Goal: Information Seeking & Learning: Learn about a topic

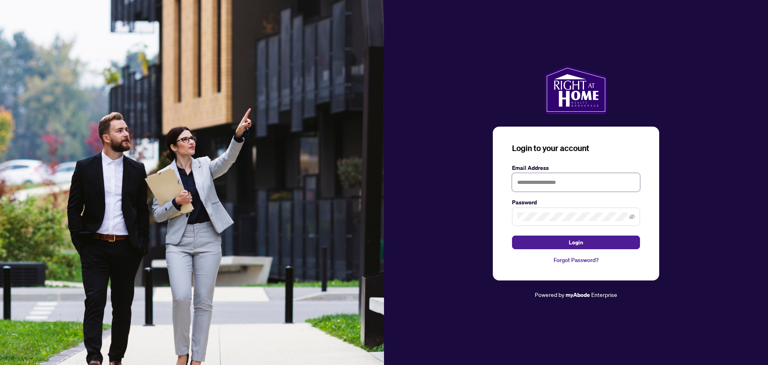
click at [539, 182] on input "text" at bounding box center [576, 182] width 128 height 18
type input "**********"
click at [577, 242] on span "Login" at bounding box center [576, 242] width 14 height 13
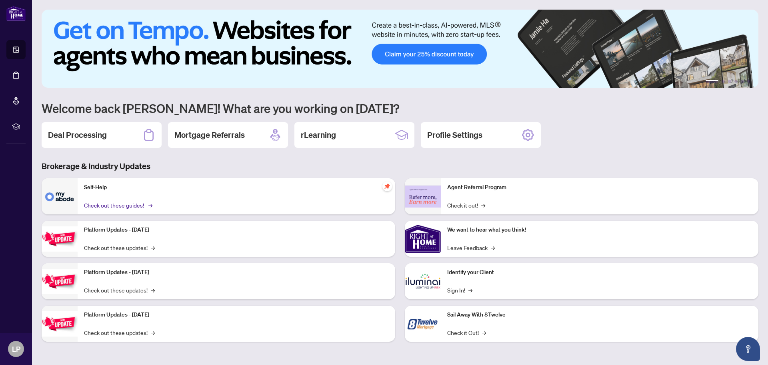
click at [132, 202] on link "Check out these guides! →" at bounding box center [117, 204] width 67 height 9
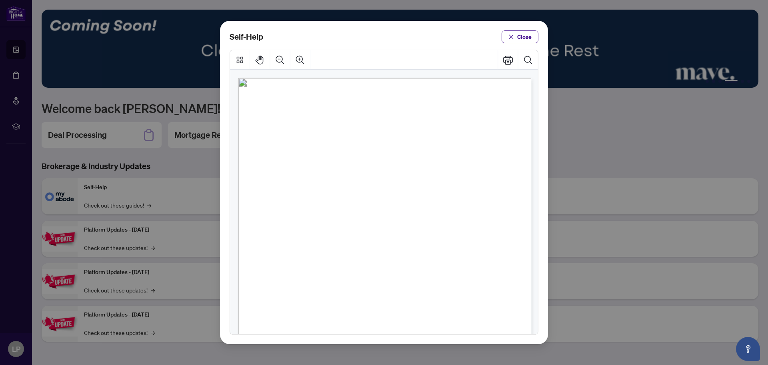
click at [397, 291] on span "PDF" at bounding box center [398, 291] width 11 height 8
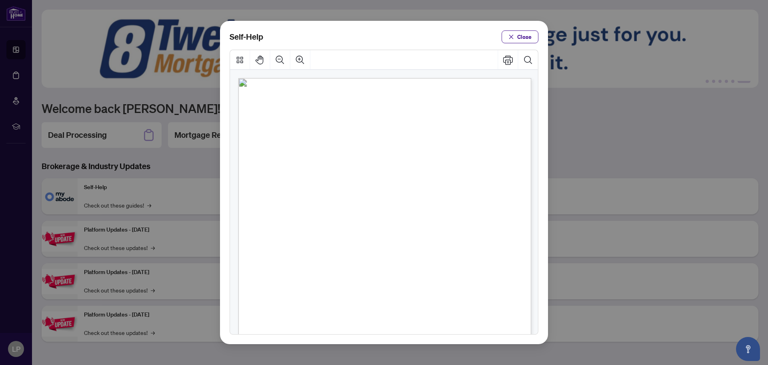
click at [397, 291] on span "PDF" at bounding box center [398, 291] width 11 height 8
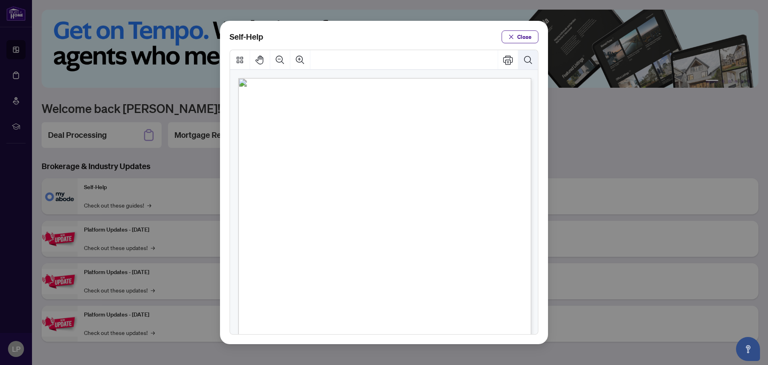
click at [527, 58] on icon "Search Document" at bounding box center [528, 60] width 10 height 10
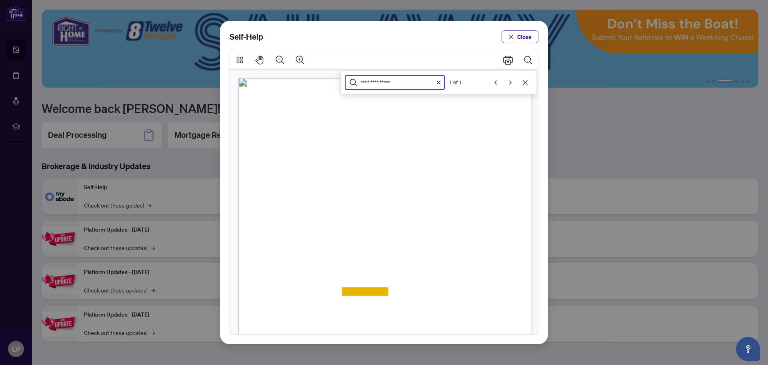
type input "**********"
click at [395, 291] on span "PDF" at bounding box center [398, 291] width 11 height 8
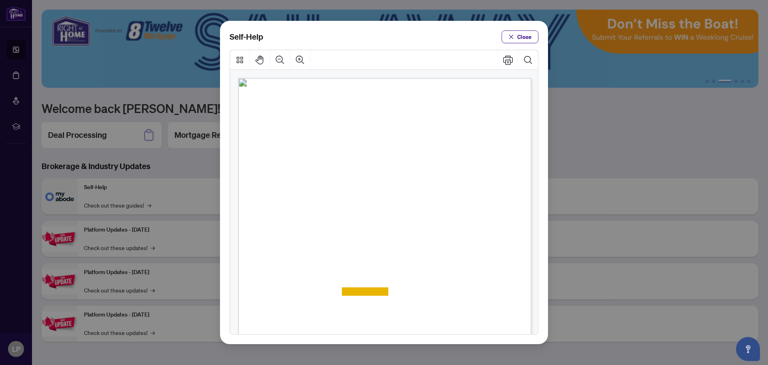
drag, startPoint x: 533, startPoint y: 86, endPoint x: 527, endPoint y: 60, distance: 26.4
click at [519, 36] on span "Close" at bounding box center [524, 36] width 14 height 13
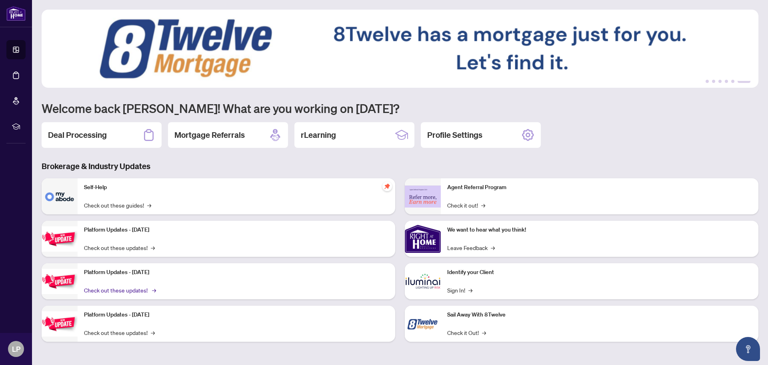
click at [138, 290] on link "Check out these updates! →" at bounding box center [119, 289] width 71 height 9
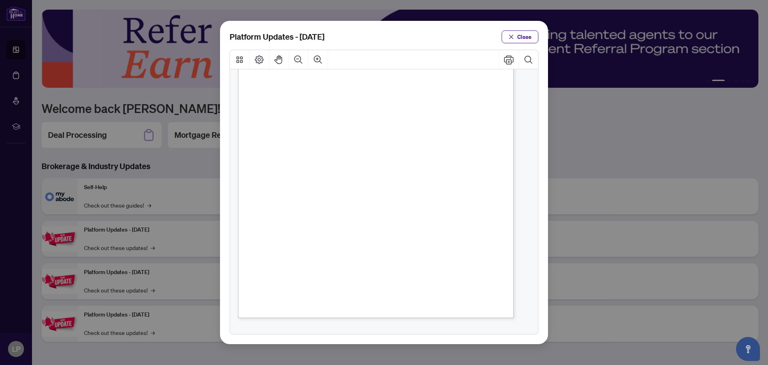
scroll to position [115, 0]
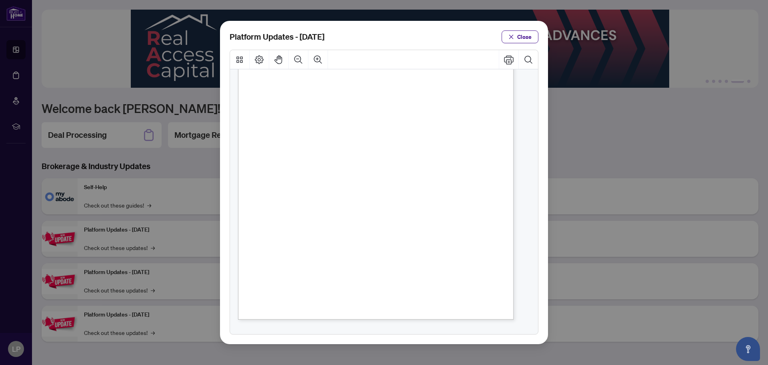
click at [252, 89] on img "Page 1" at bounding box center [277, 113] width 83 height 84
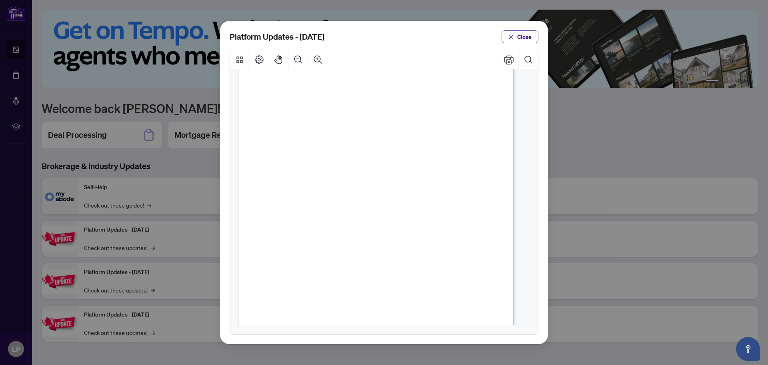
scroll to position [14, 0]
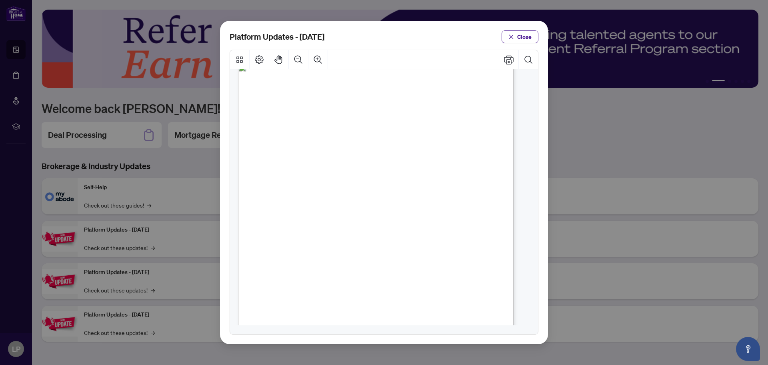
click at [301, 107] on span "powered by" at bounding box center [279, 106] width 46 height 10
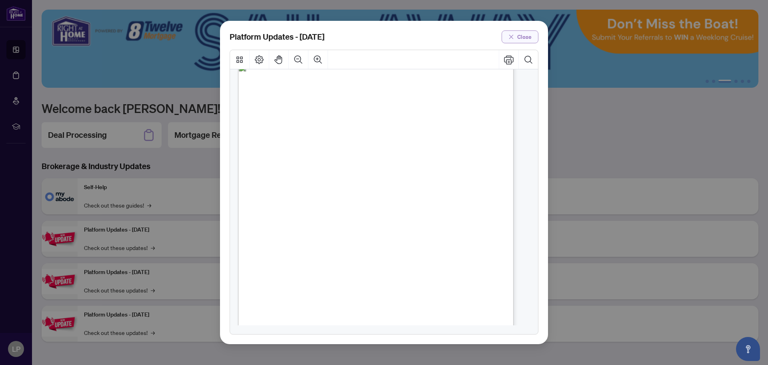
click at [519, 37] on span "Close" at bounding box center [524, 36] width 14 height 13
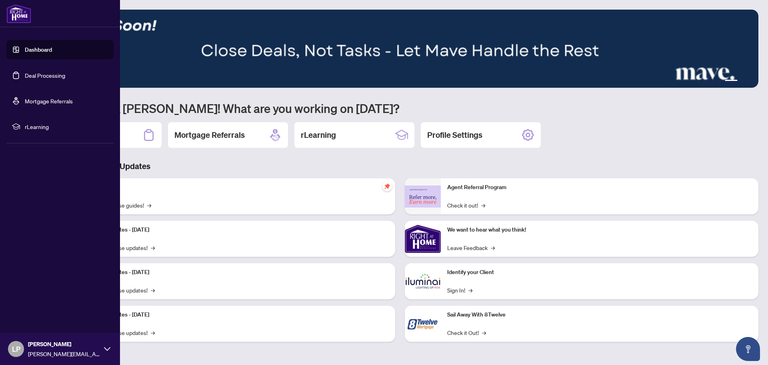
click at [35, 126] on span "rLearning" at bounding box center [66, 126] width 83 height 9
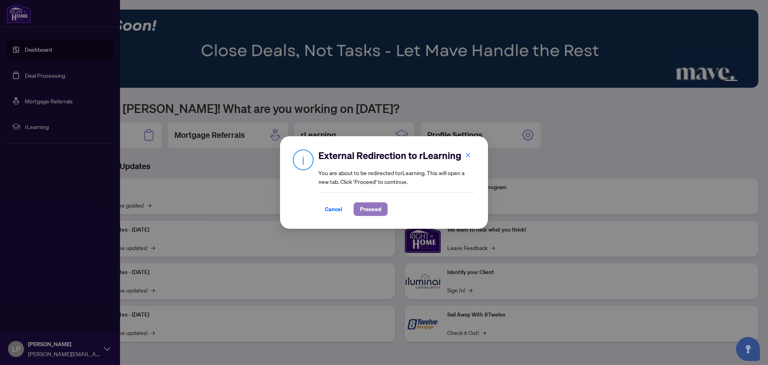
click at [370, 207] on span "Proceed" at bounding box center [370, 208] width 21 height 13
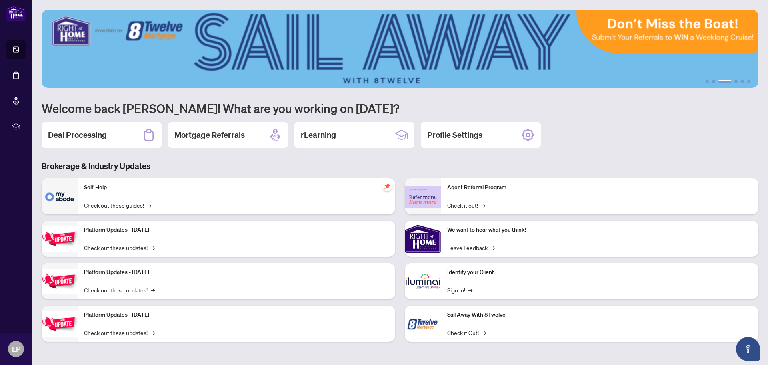
click at [62, 236] on img at bounding box center [60, 238] width 36 height 25
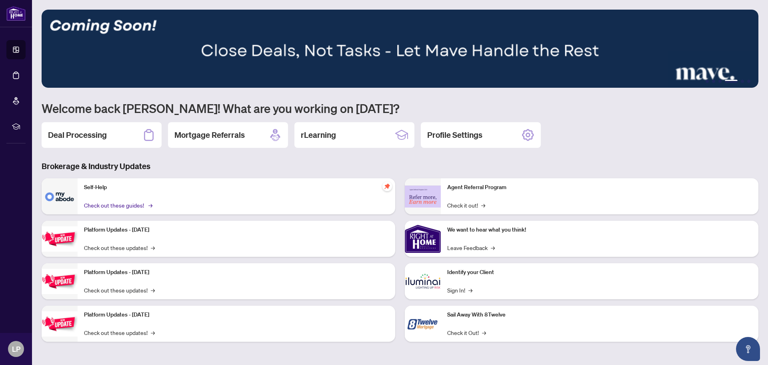
click at [134, 203] on link "Check out these guides! →" at bounding box center [117, 204] width 67 height 9
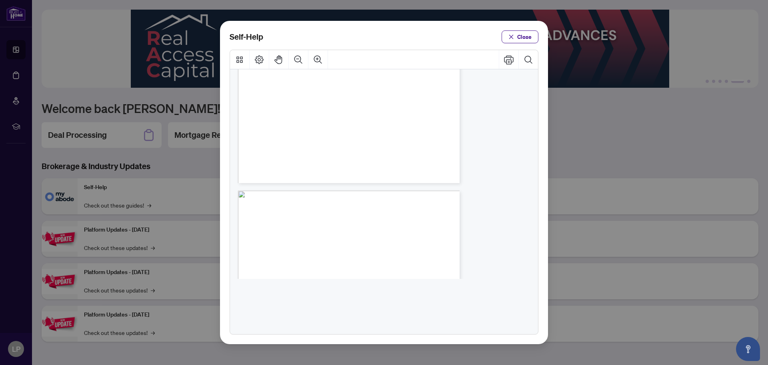
scroll to position [240, 0]
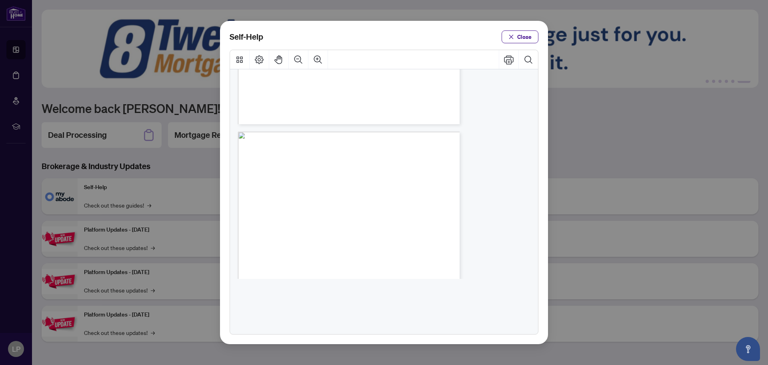
click at [365, 237] on span "PDF" at bounding box center [367, 236] width 8 height 6
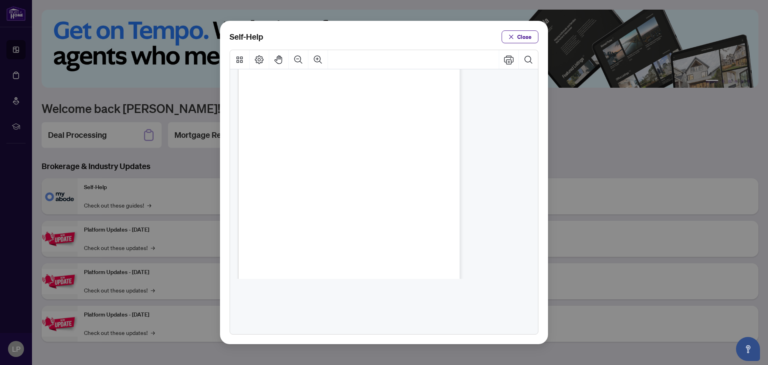
scroll to position [0, 0]
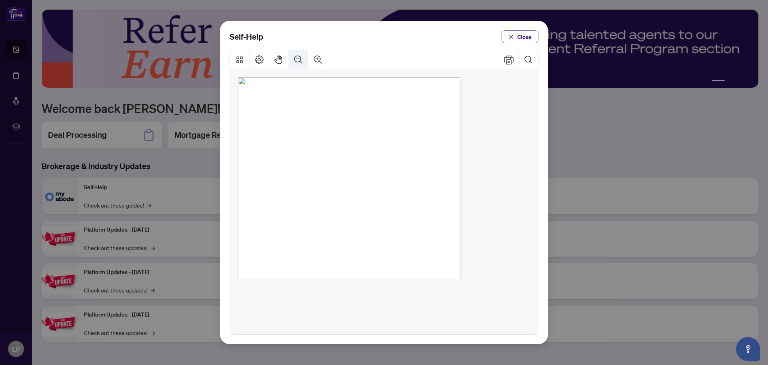
click at [298, 56] on icon "Zoom Out" at bounding box center [299, 60] width 10 height 10
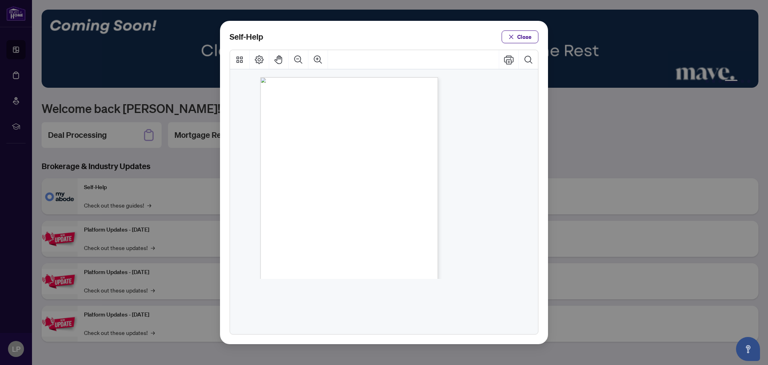
click at [356, 207] on span "PDF" at bounding box center [358, 207] width 8 height 6
click at [297, 209] on span "How to Request a Deposit Receipt (" at bounding box center [323, 207] width 63 height 6
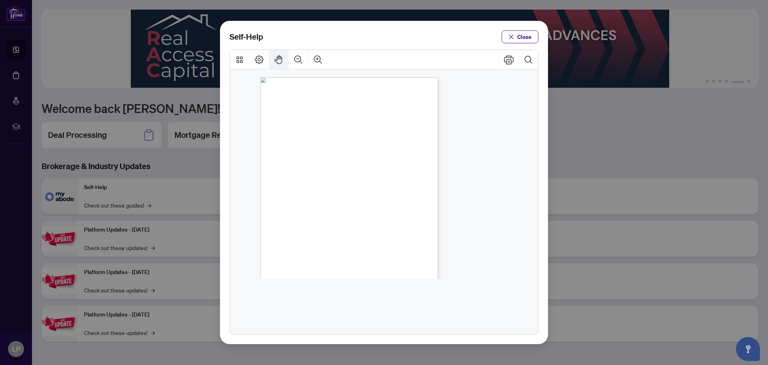
click at [278, 56] on icon "Pan Mode" at bounding box center [279, 60] width 10 height 10
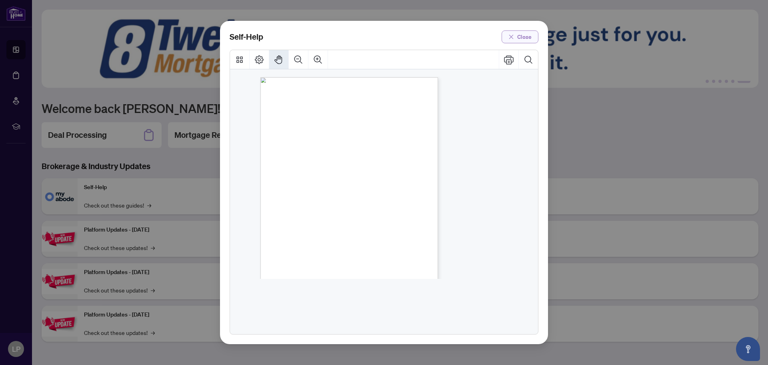
click at [519, 35] on span "Close" at bounding box center [524, 36] width 14 height 13
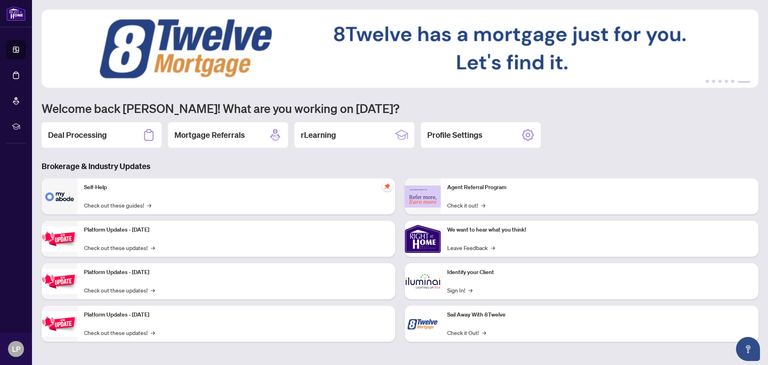
click at [48, 197] on img at bounding box center [60, 196] width 36 height 36
click at [387, 186] on icon "pushpin" at bounding box center [387, 186] width 5 height 5
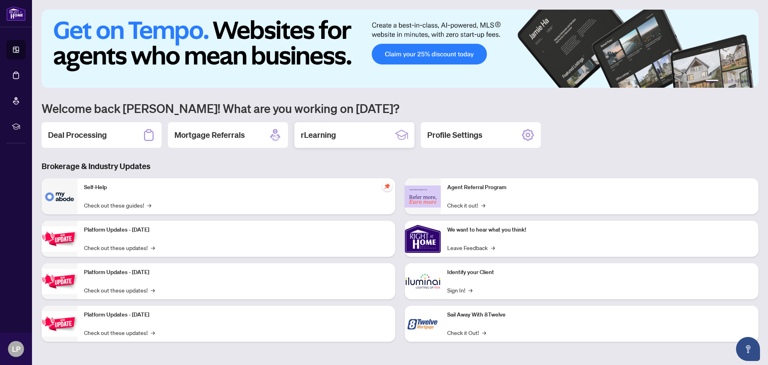
click at [327, 134] on h2 "rLearning" at bounding box center [318, 134] width 35 height 11
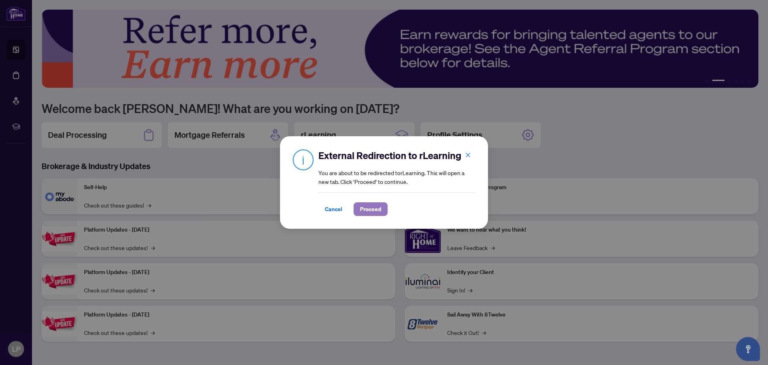
click at [368, 205] on span "Proceed" at bounding box center [370, 208] width 21 height 13
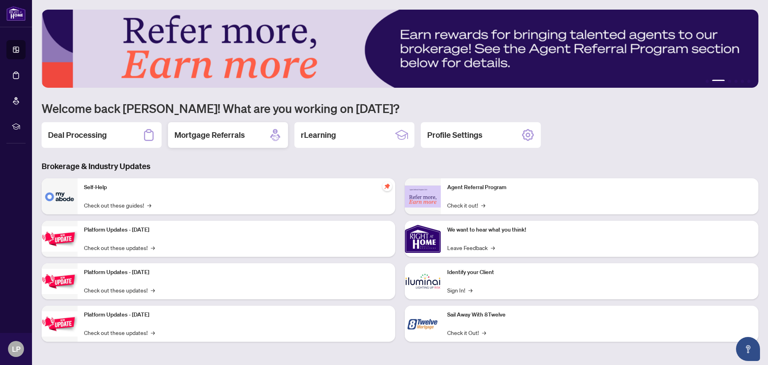
click at [217, 136] on h2 "Mortgage Referrals" at bounding box center [209, 134] width 70 height 11
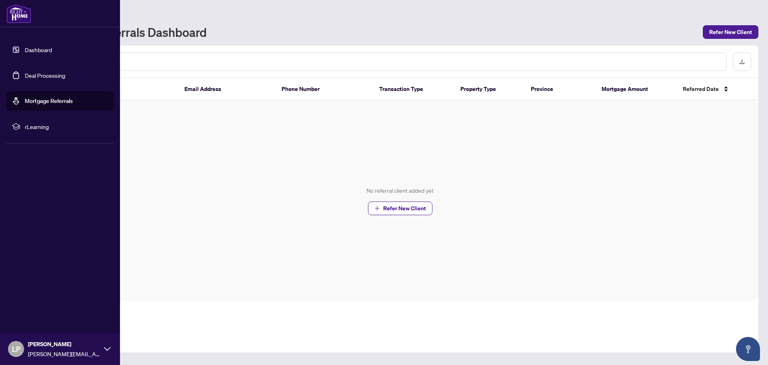
click at [33, 51] on link "Dashboard" at bounding box center [38, 49] width 27 height 7
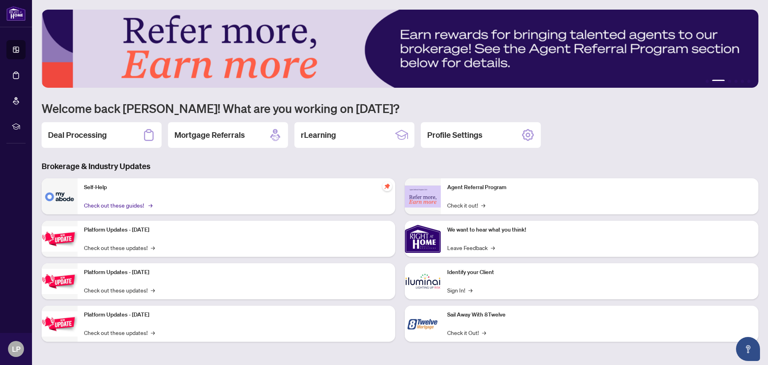
click at [110, 205] on link "Check out these guides! →" at bounding box center [117, 204] width 67 height 9
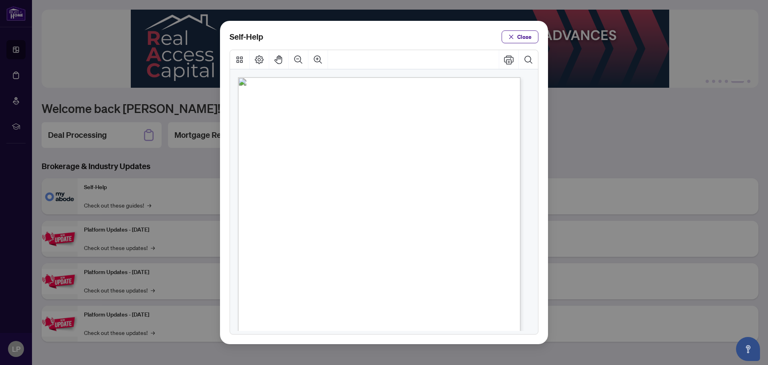
click at [391, 281] on span "PDF" at bounding box center [392, 283] width 11 height 8
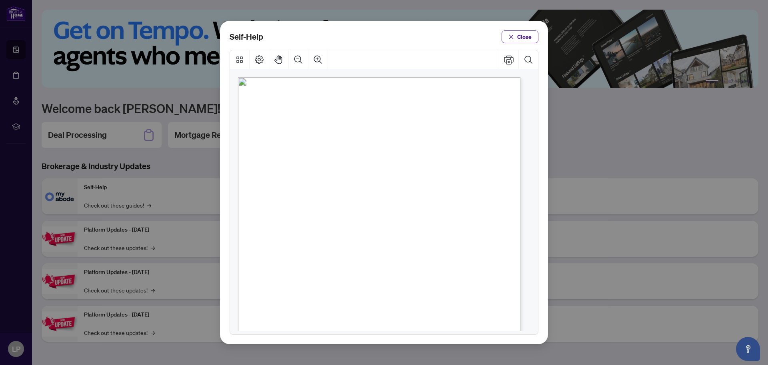
click at [381, 175] on span "PDF" at bounding box center [380, 175] width 11 height 8
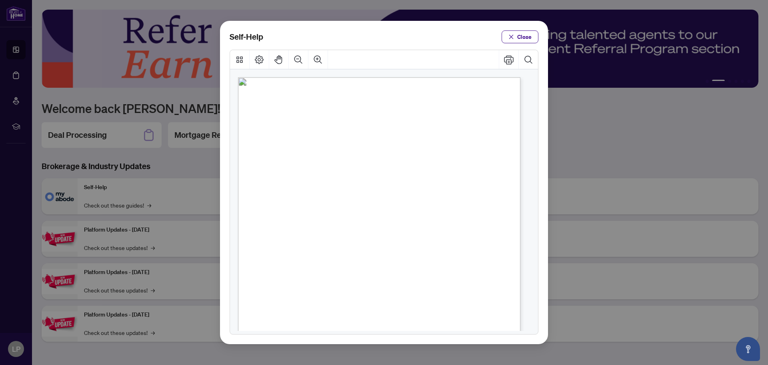
click at [379, 173] on span "PDF" at bounding box center [380, 175] width 11 height 8
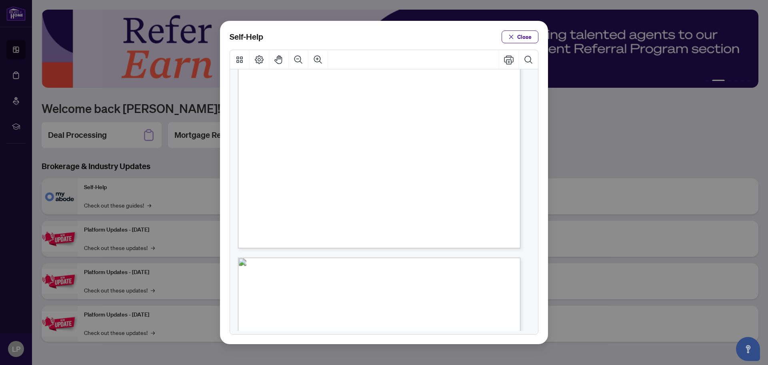
scroll to position [196, 0]
click at [409, 158] on span "PDF" at bounding box center [410, 159] width 11 height 8
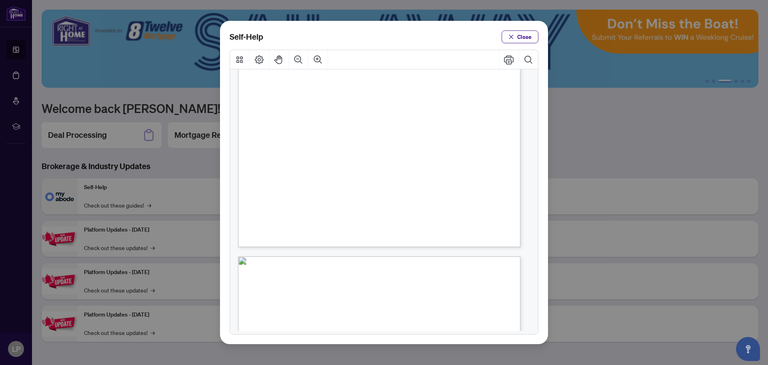
click at [409, 156] on span "PDF" at bounding box center [410, 159] width 11 height 8
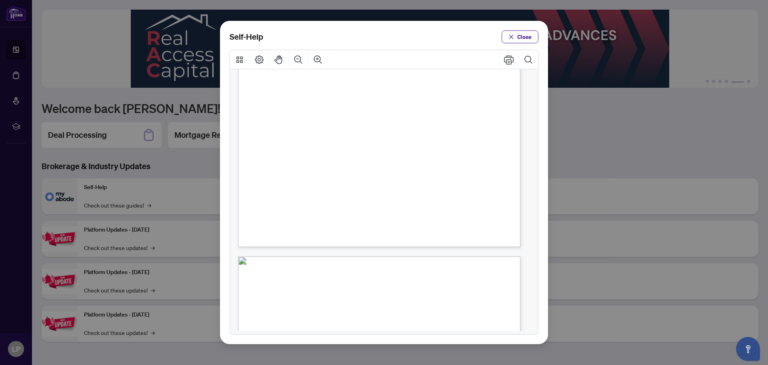
click at [390, 84] on span "PDF" at bounding box center [392, 87] width 11 height 8
